Goal: Task Accomplishment & Management: Use online tool/utility

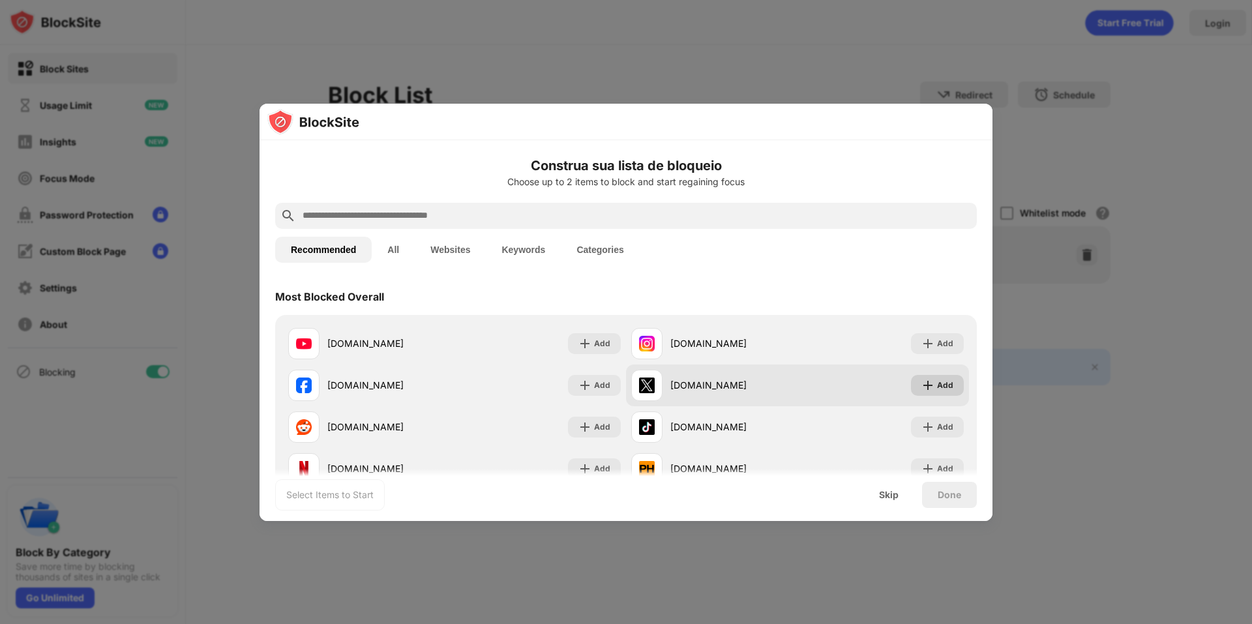
click at [927, 387] on div "Add" at bounding box center [937, 385] width 53 height 21
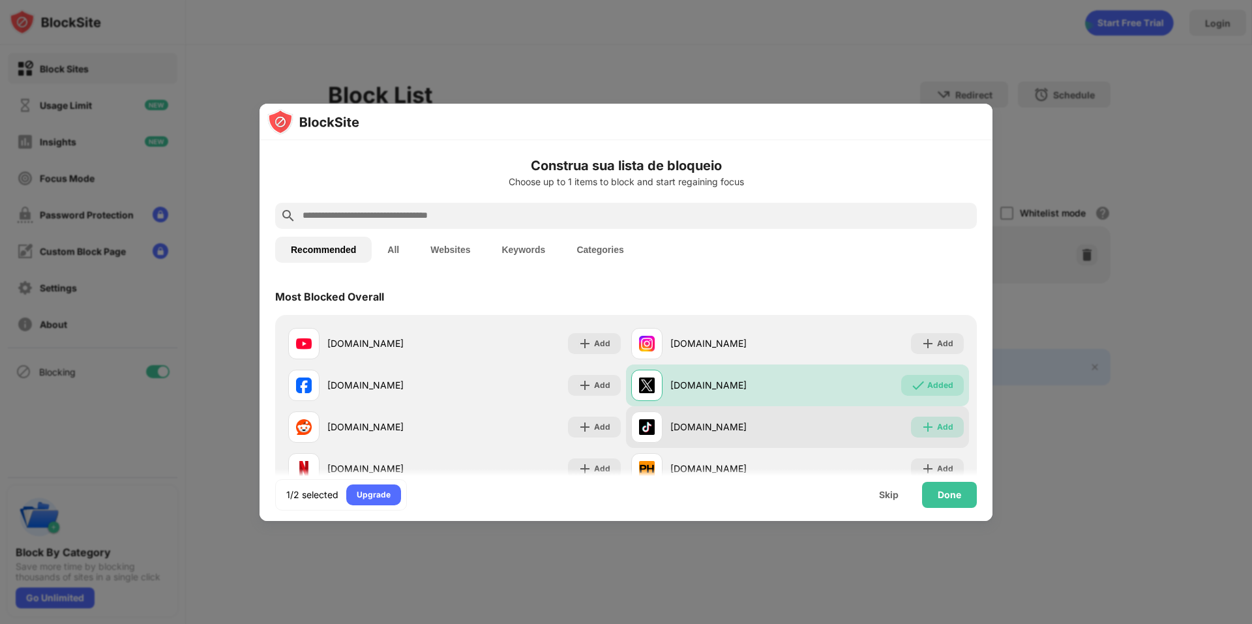
click at [921, 433] on img at bounding box center [927, 427] width 13 height 13
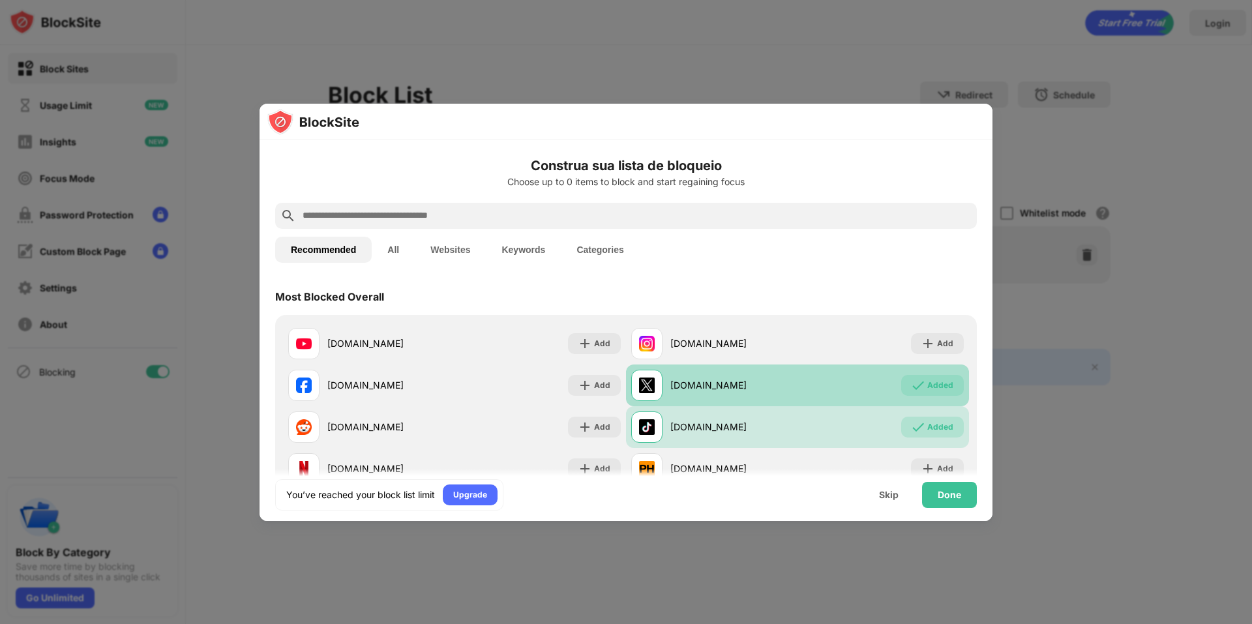
scroll to position [65, 0]
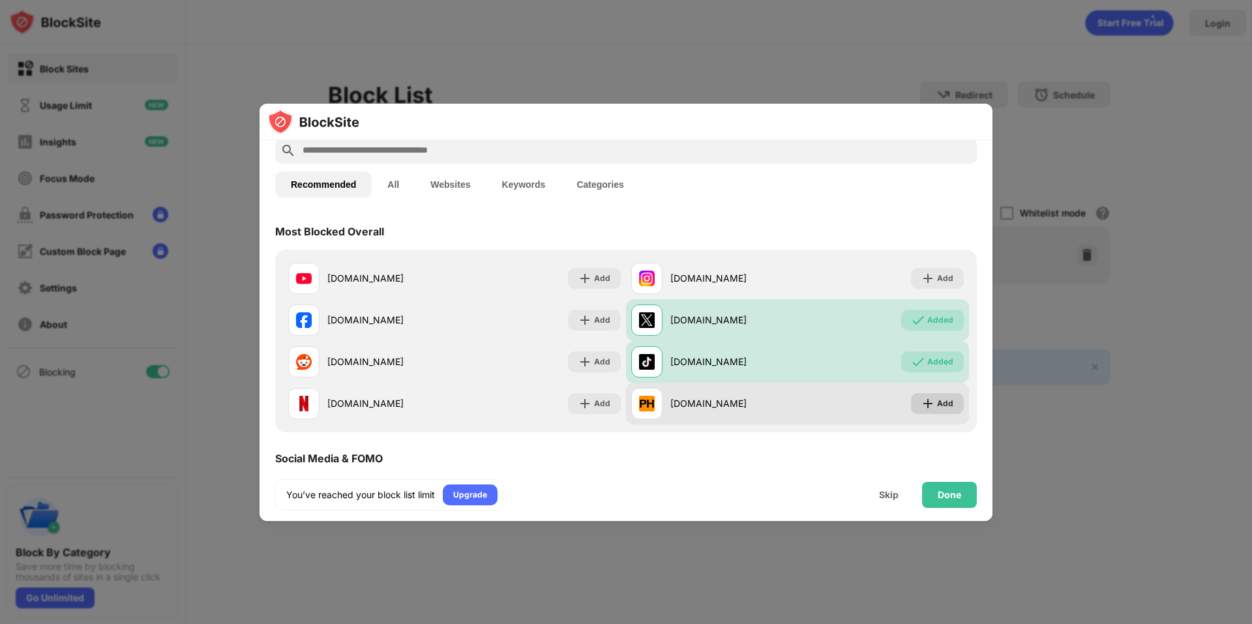
click at [928, 406] on div "Add" at bounding box center [937, 403] width 53 height 21
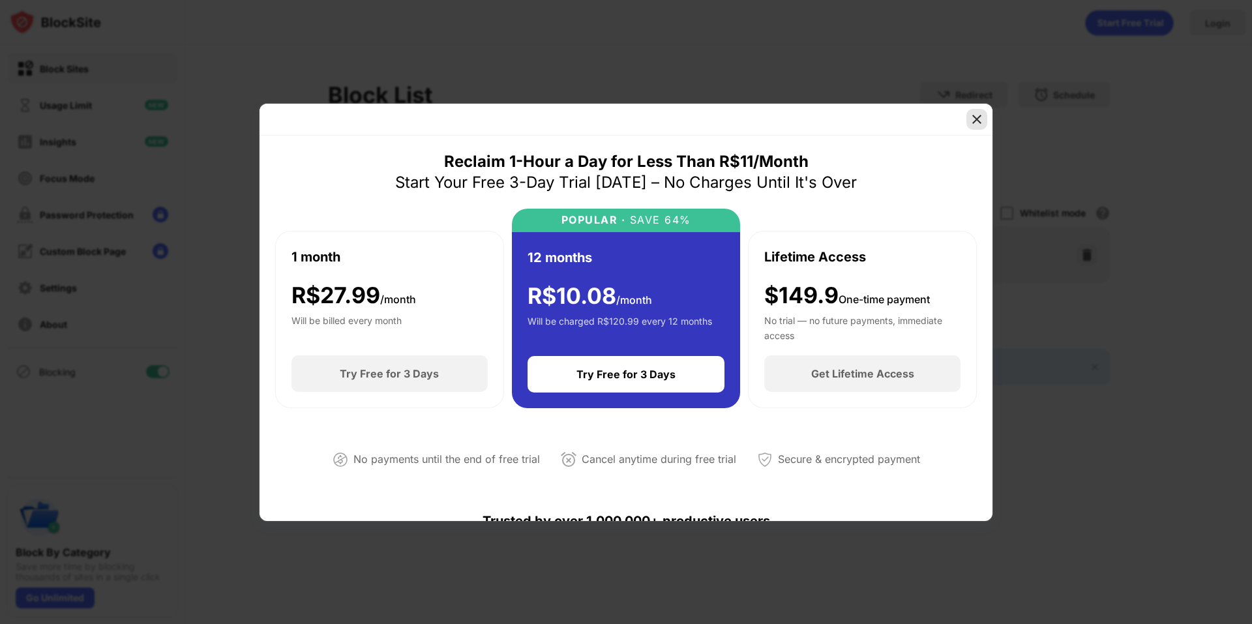
click at [981, 122] on img at bounding box center [976, 119] width 13 height 13
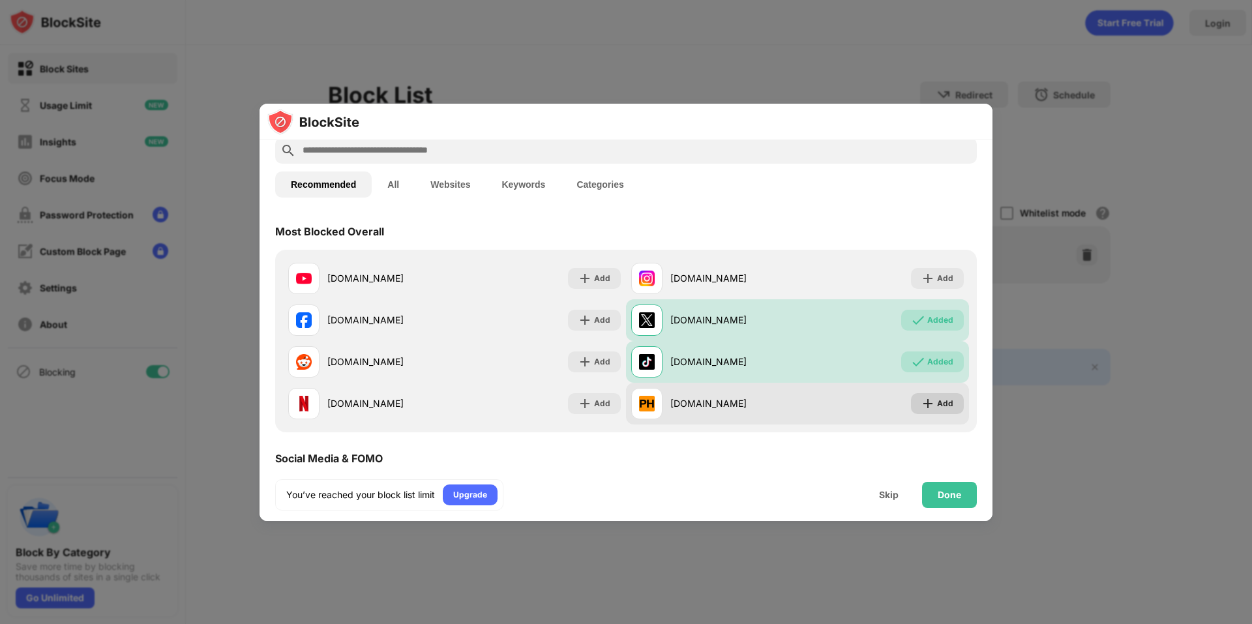
click at [937, 407] on div "Add" at bounding box center [945, 403] width 16 height 13
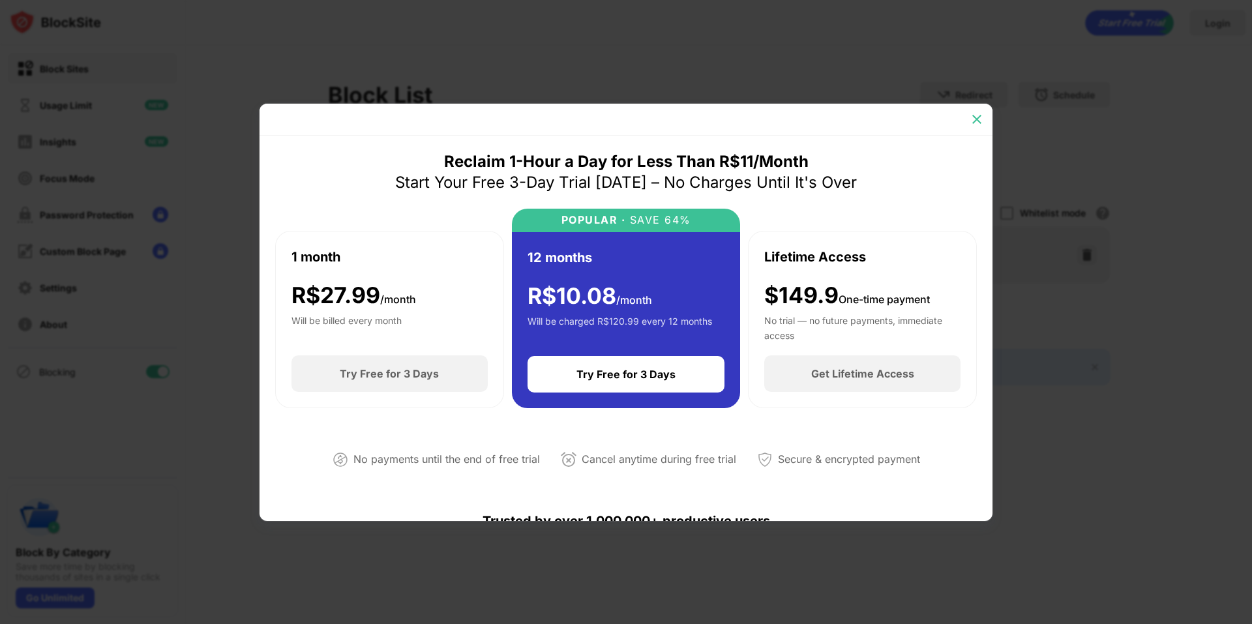
click at [975, 120] on img at bounding box center [976, 119] width 13 height 13
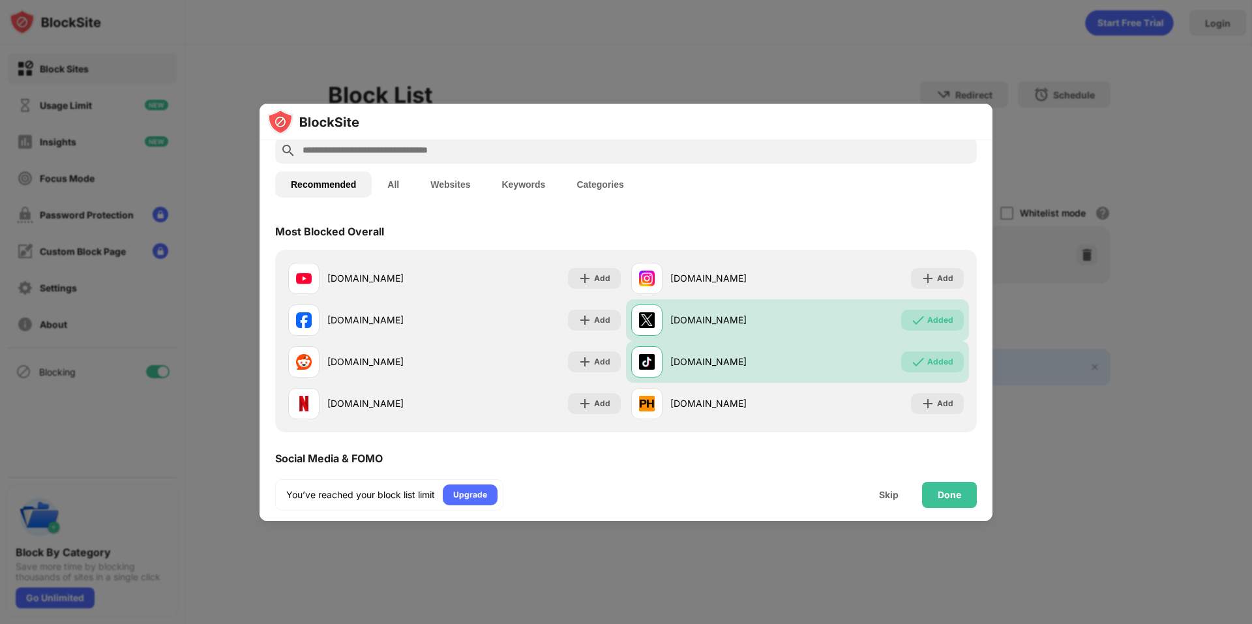
click at [970, 124] on div at bounding box center [626, 122] width 733 height 37
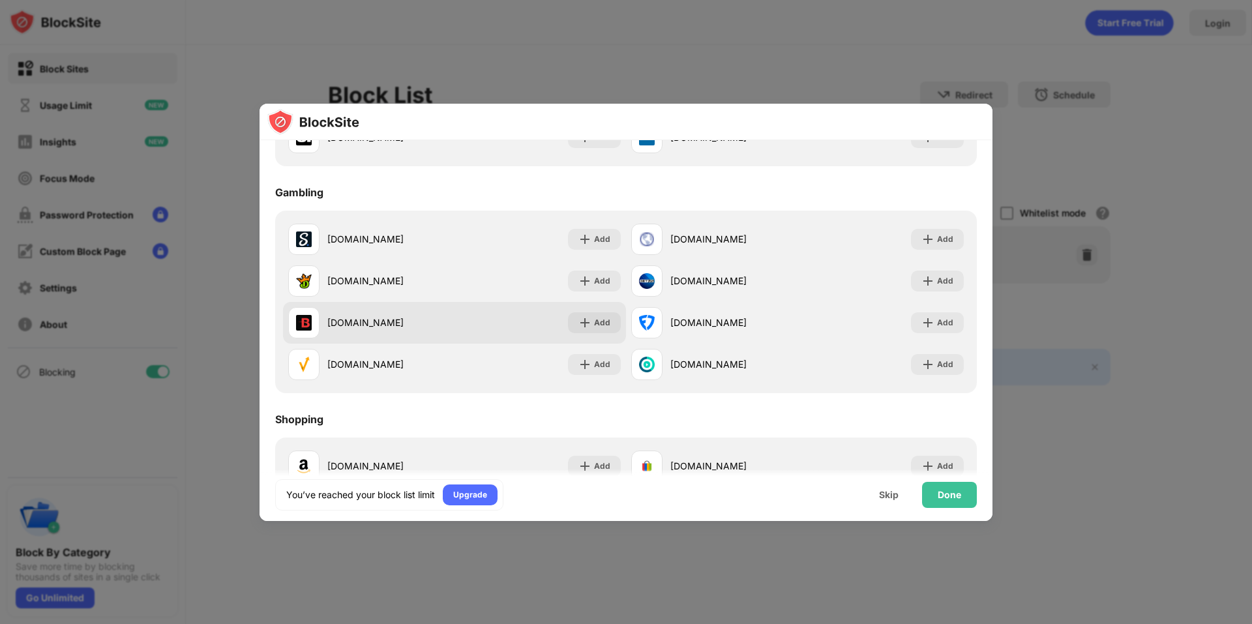
scroll to position [1404, 0]
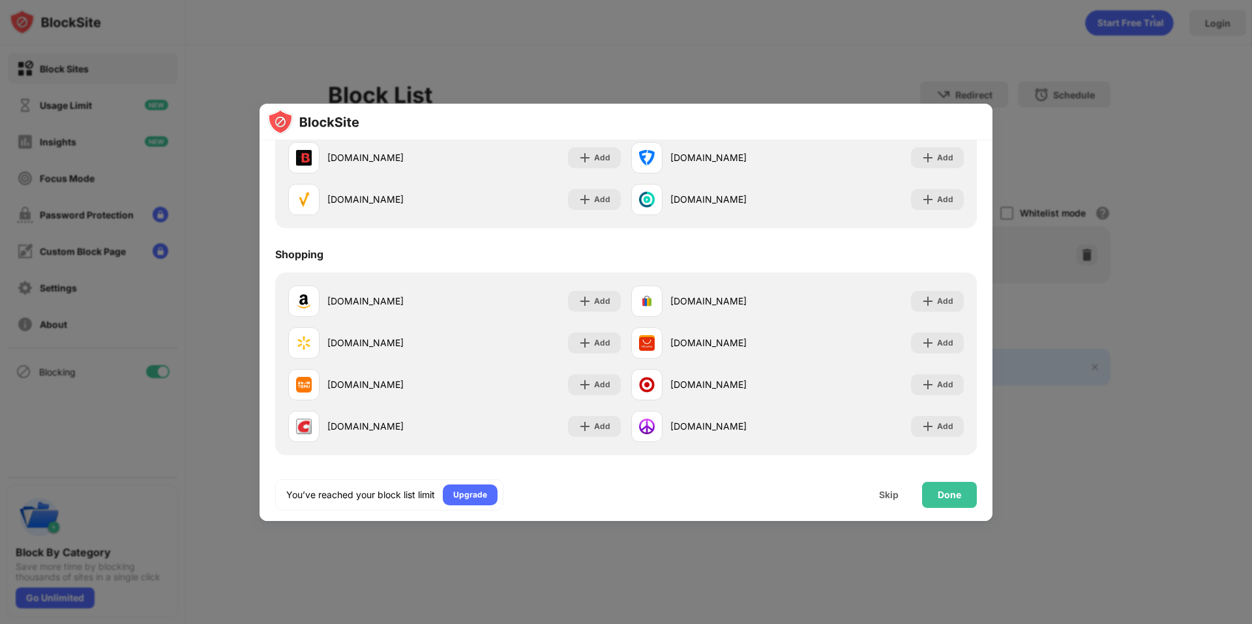
drag, startPoint x: 422, startPoint y: 567, endPoint x: 435, endPoint y: 561, distance: 14.3
click at [424, 565] on div at bounding box center [626, 312] width 1252 height 624
click at [888, 490] on div "Skip" at bounding box center [889, 495] width 20 height 10
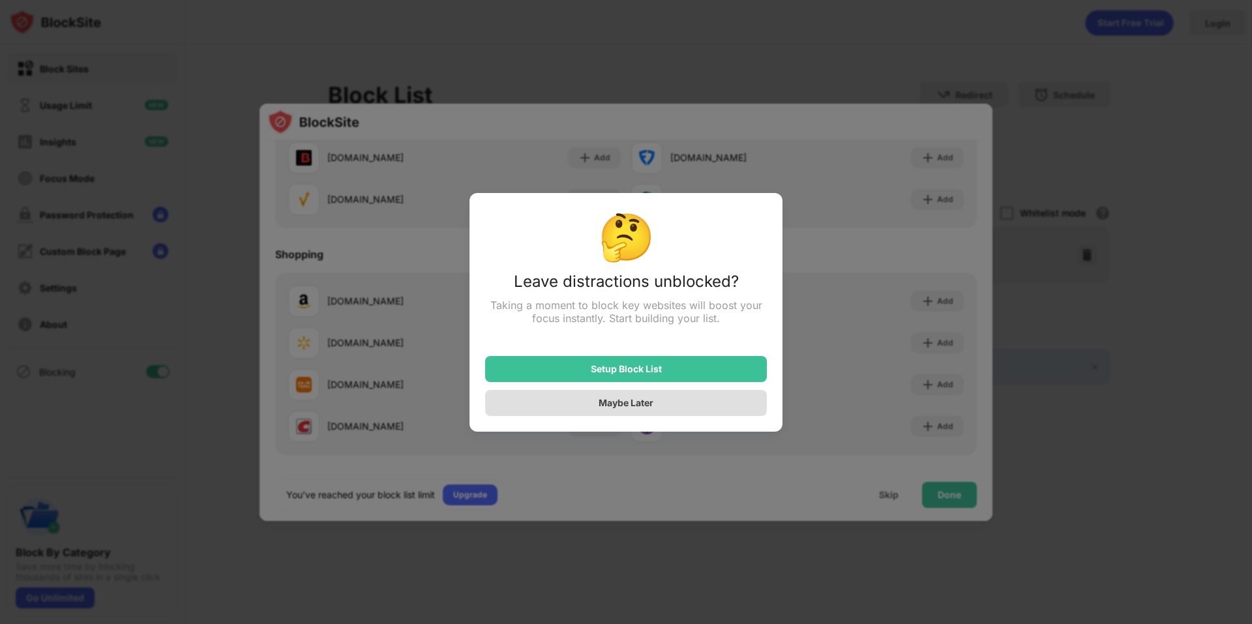
click at [606, 408] on div "Maybe Later" at bounding box center [626, 402] width 55 height 11
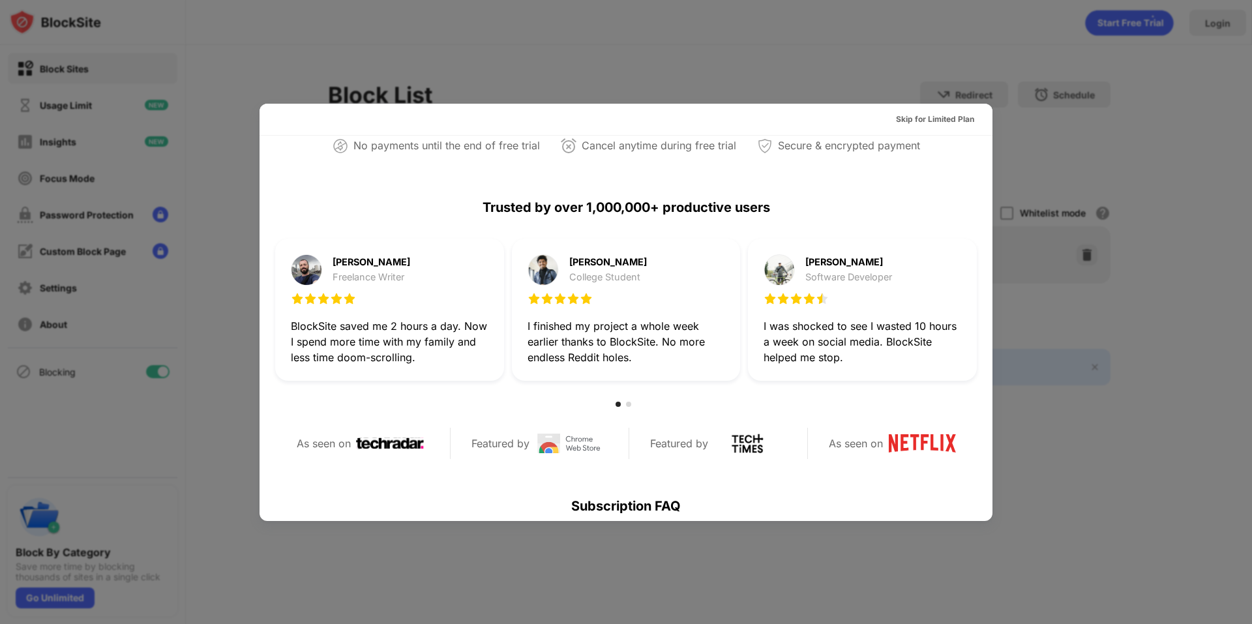
scroll to position [391, 0]
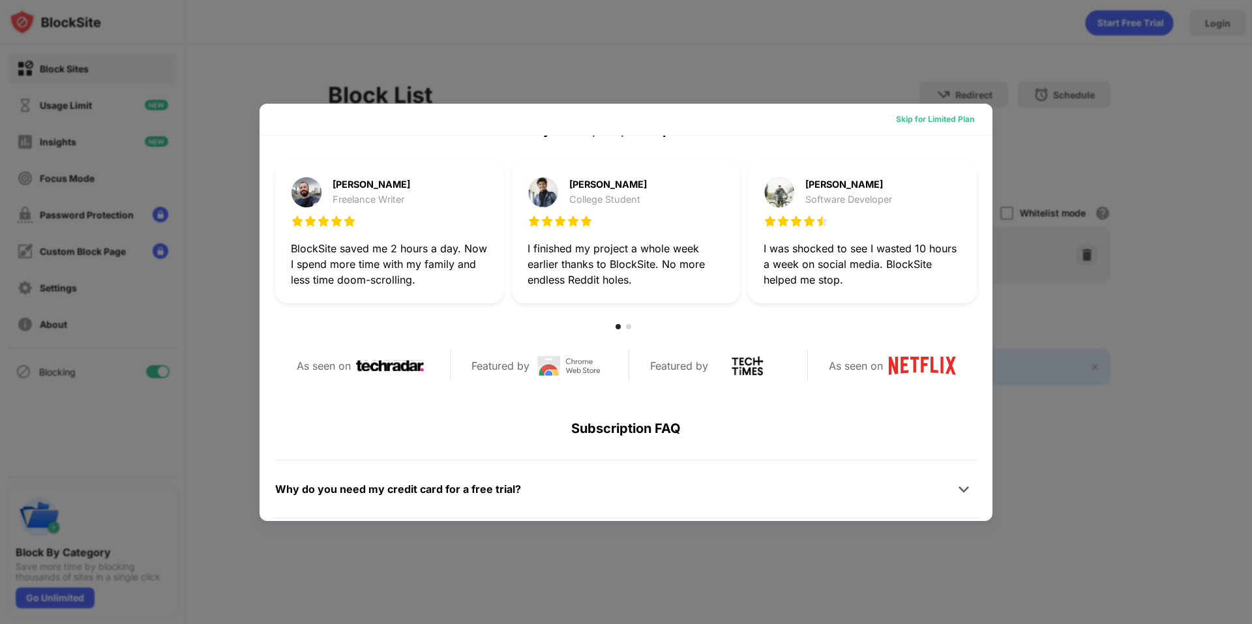
click at [914, 116] on div "Skip for Limited Plan" at bounding box center [935, 119] width 78 height 13
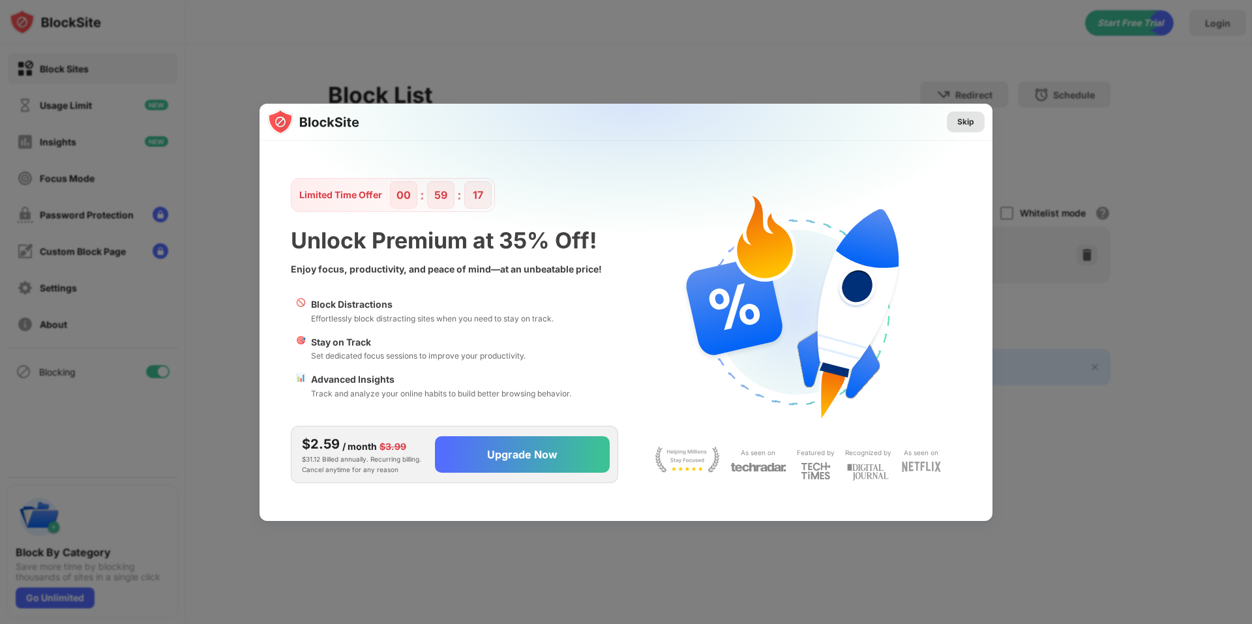
click at [973, 119] on div "Skip" at bounding box center [965, 121] width 17 height 13
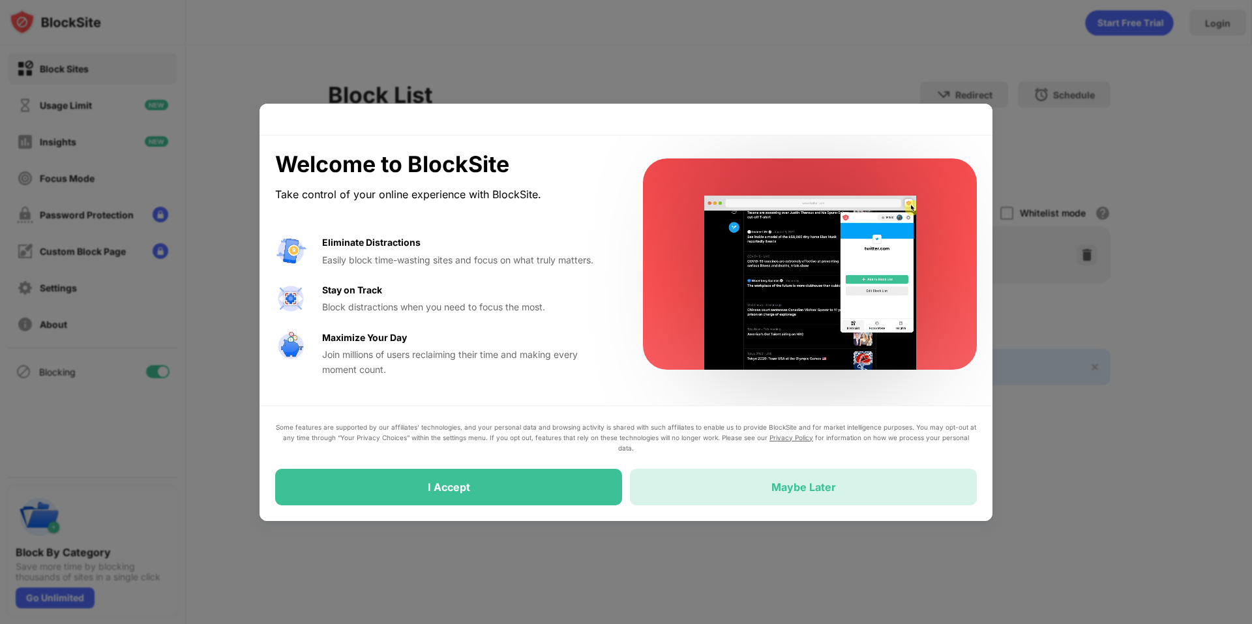
click at [771, 491] on div "Maybe Later" at bounding box center [803, 487] width 65 height 13
